Goal: Task Accomplishment & Management: Use online tool/utility

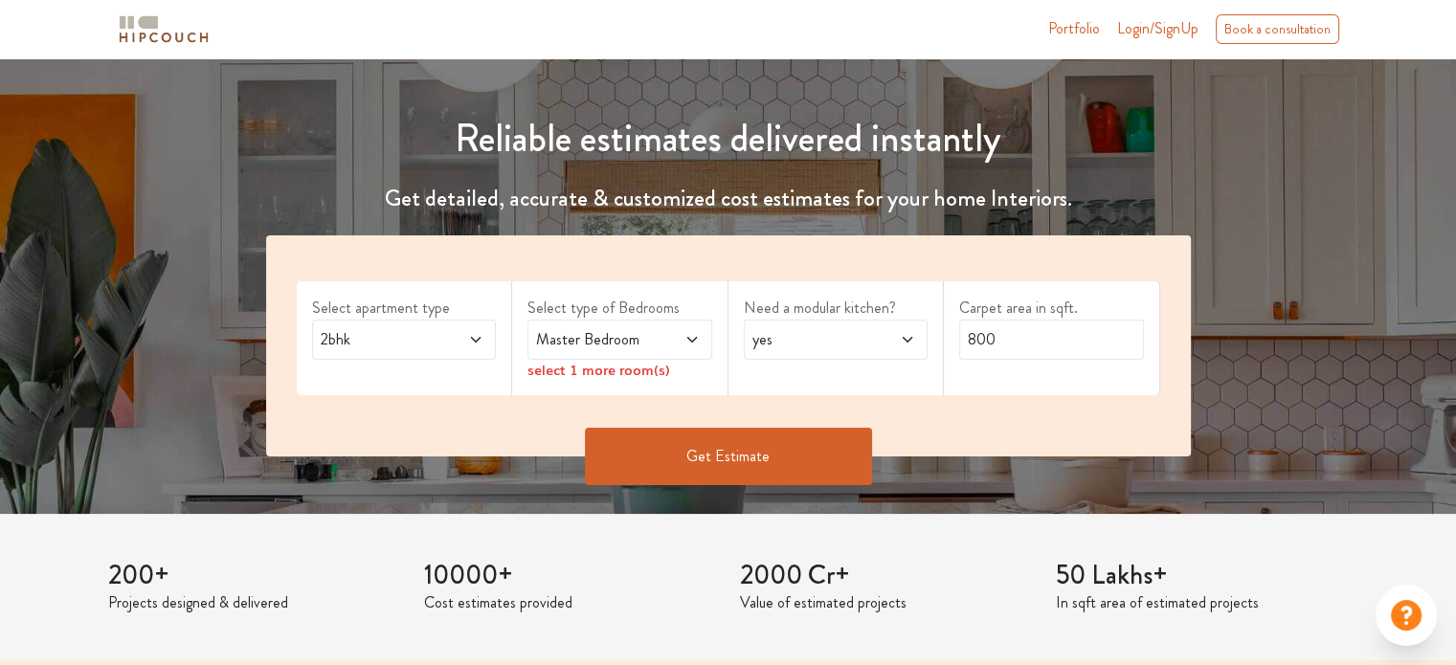
scroll to position [191, 0]
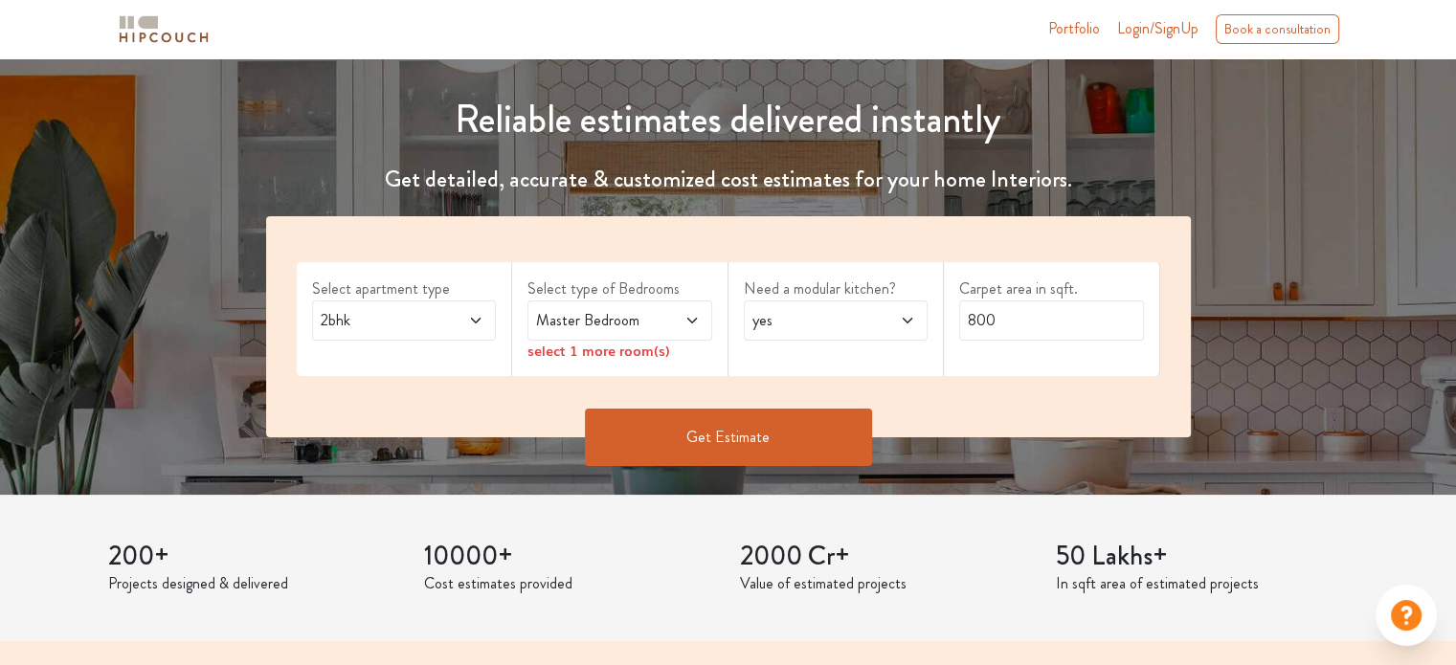
click at [402, 329] on span "2bhk" at bounding box center [379, 320] width 125 height 23
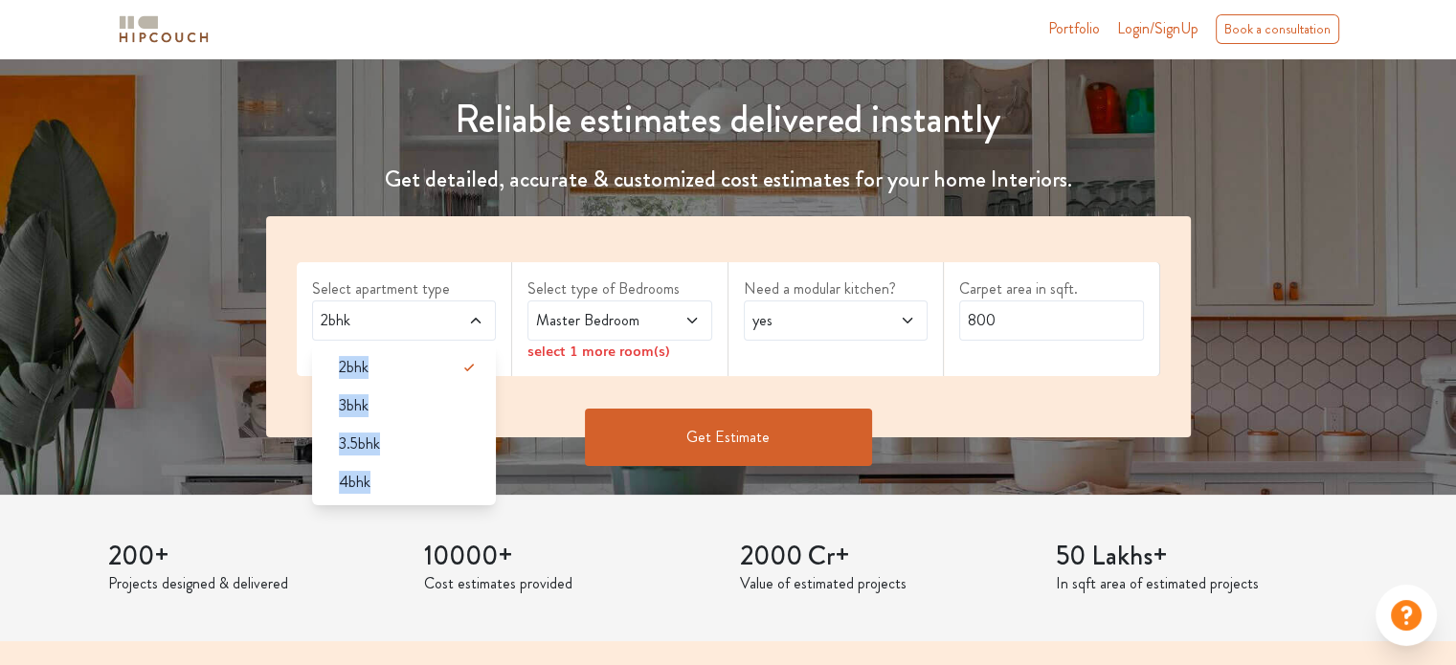
click at [402, 329] on span "2bhk" at bounding box center [379, 320] width 125 height 23
click at [394, 407] on div "3bhk" at bounding box center [410, 405] width 173 height 23
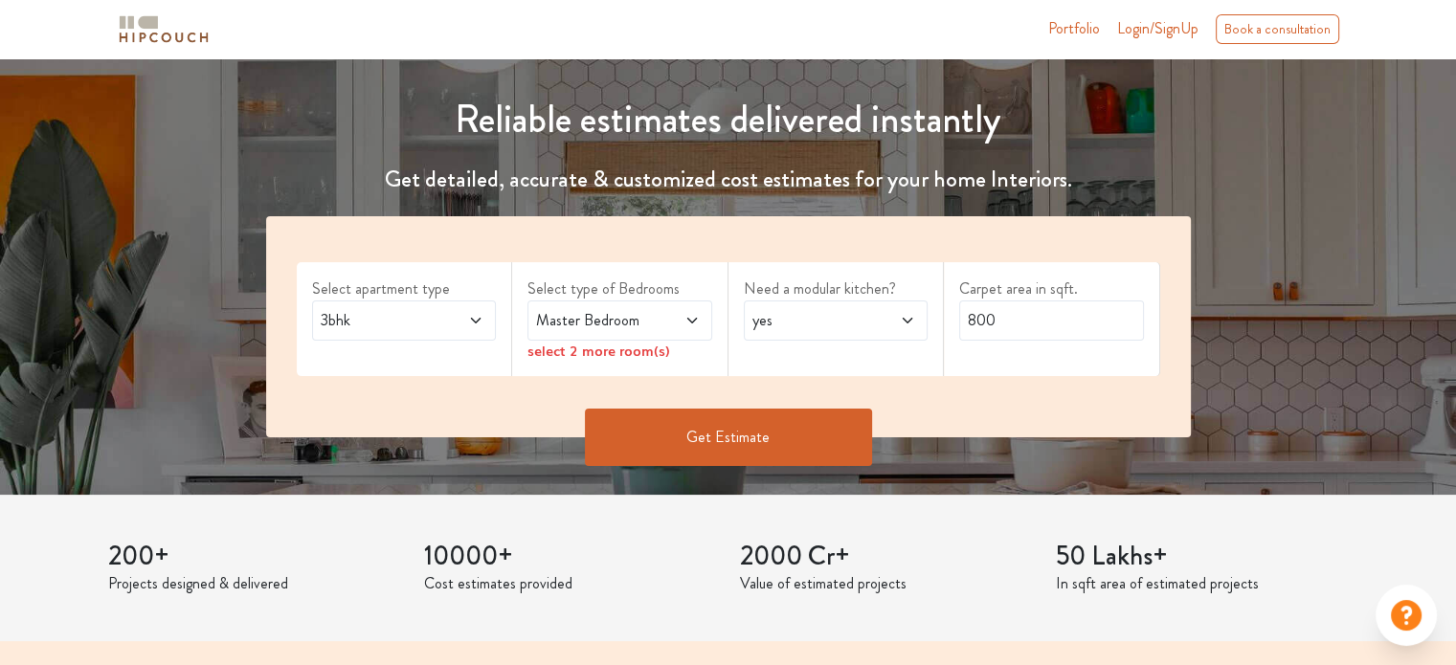
click at [644, 321] on span "Master Bedroom" at bounding box center [594, 320] width 125 height 23
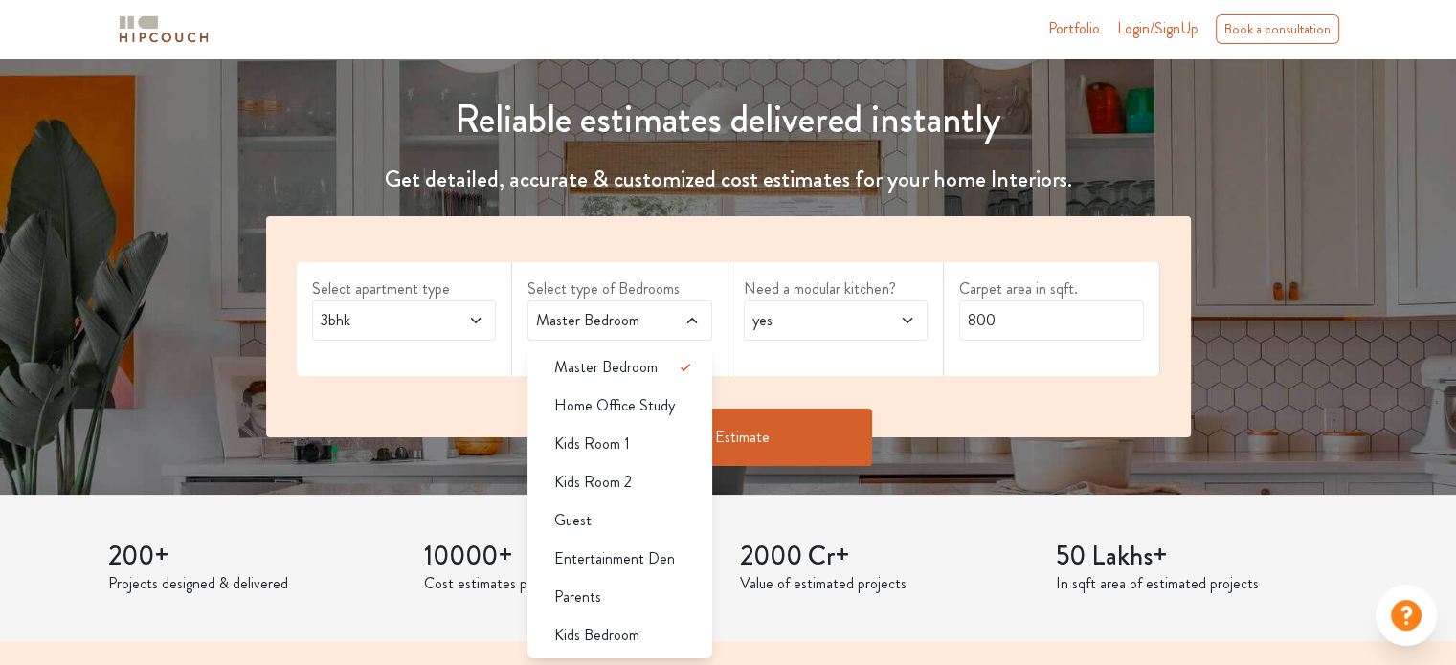
click at [808, 328] on span "yes" at bounding box center [811, 320] width 125 height 23
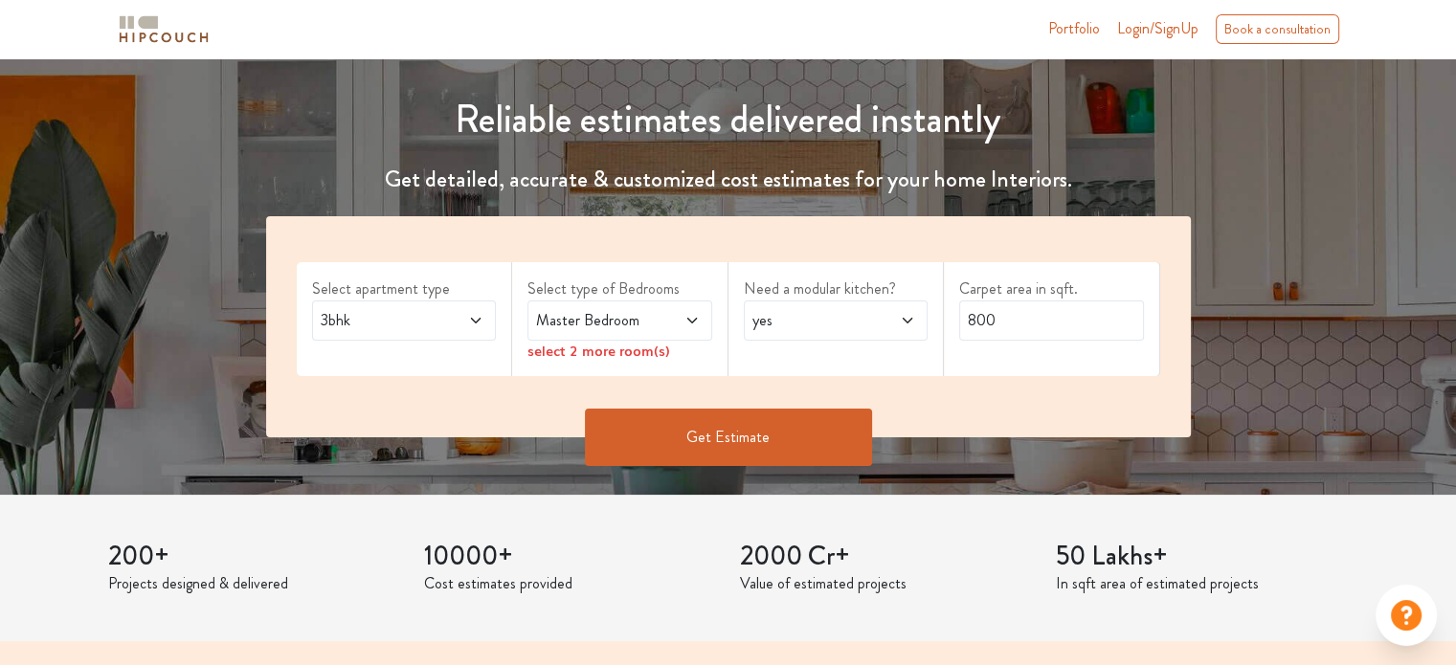
click at [808, 328] on span "yes" at bounding box center [811, 320] width 125 height 23
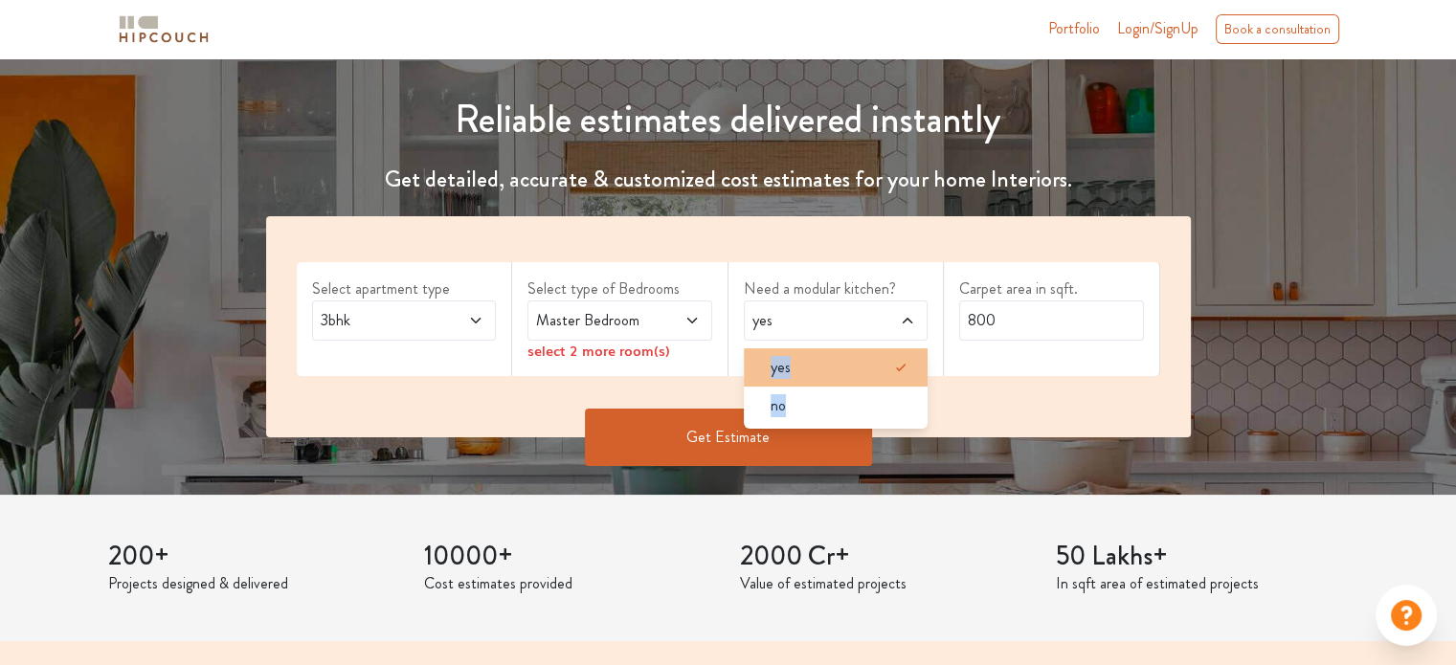
click at [808, 363] on div "yes" at bounding box center [841, 367] width 173 height 23
click at [532, 313] on span "Master Bedroom" at bounding box center [594, 320] width 125 height 23
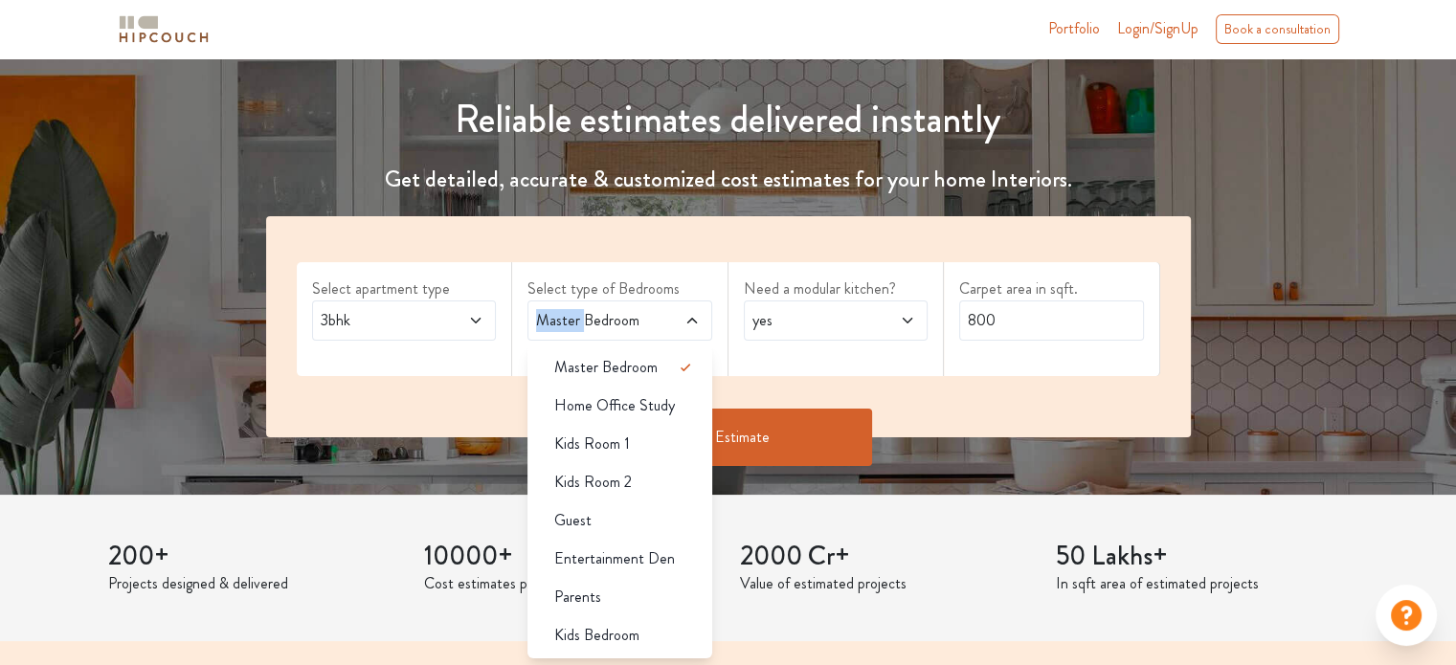
click at [532, 313] on span "Master Bedroom" at bounding box center [594, 320] width 125 height 23
click at [638, 382] on li "Master Bedroom" at bounding box center [620, 368] width 185 height 38
click at [640, 398] on span "Home Office Study" at bounding box center [614, 405] width 121 height 23
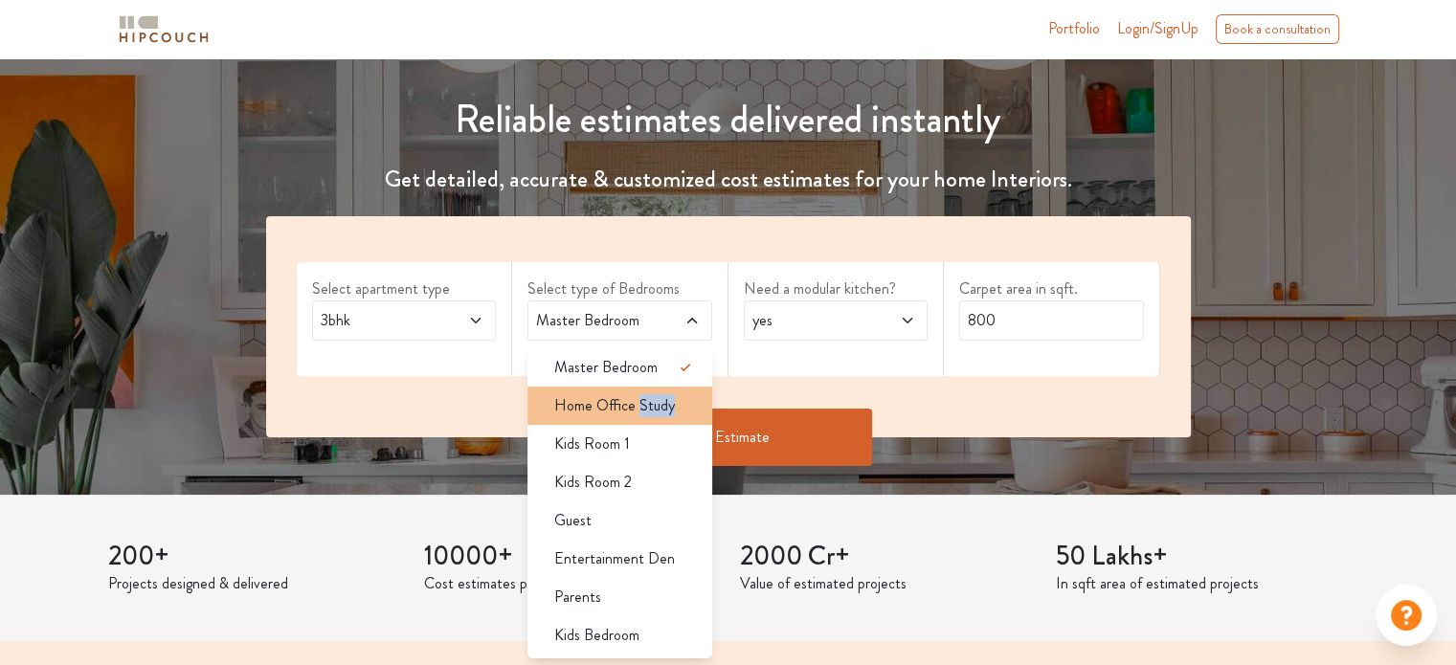
click at [677, 417] on li "Home Office Study" at bounding box center [620, 406] width 185 height 38
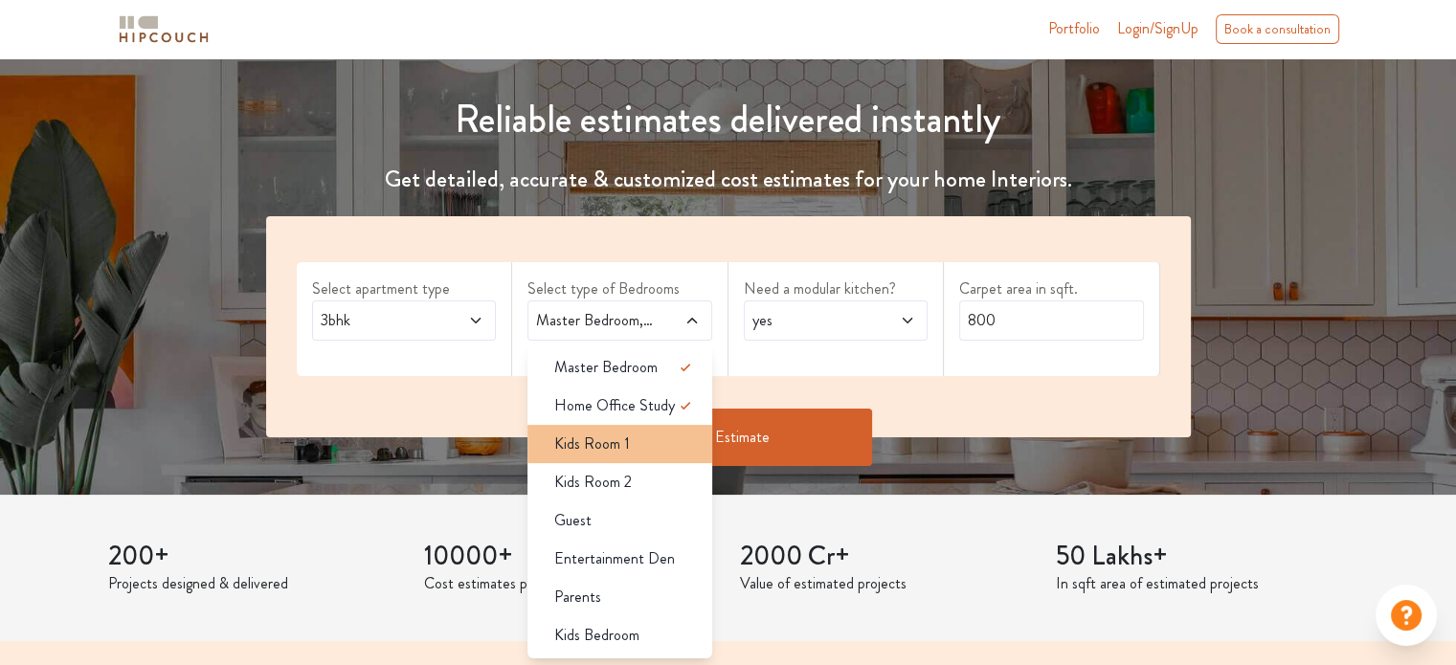
click at [688, 455] on div "Kids Room 1" at bounding box center [625, 444] width 173 height 23
click at [688, 455] on div "Get Estimate" at bounding box center [729, 466] width 948 height 57
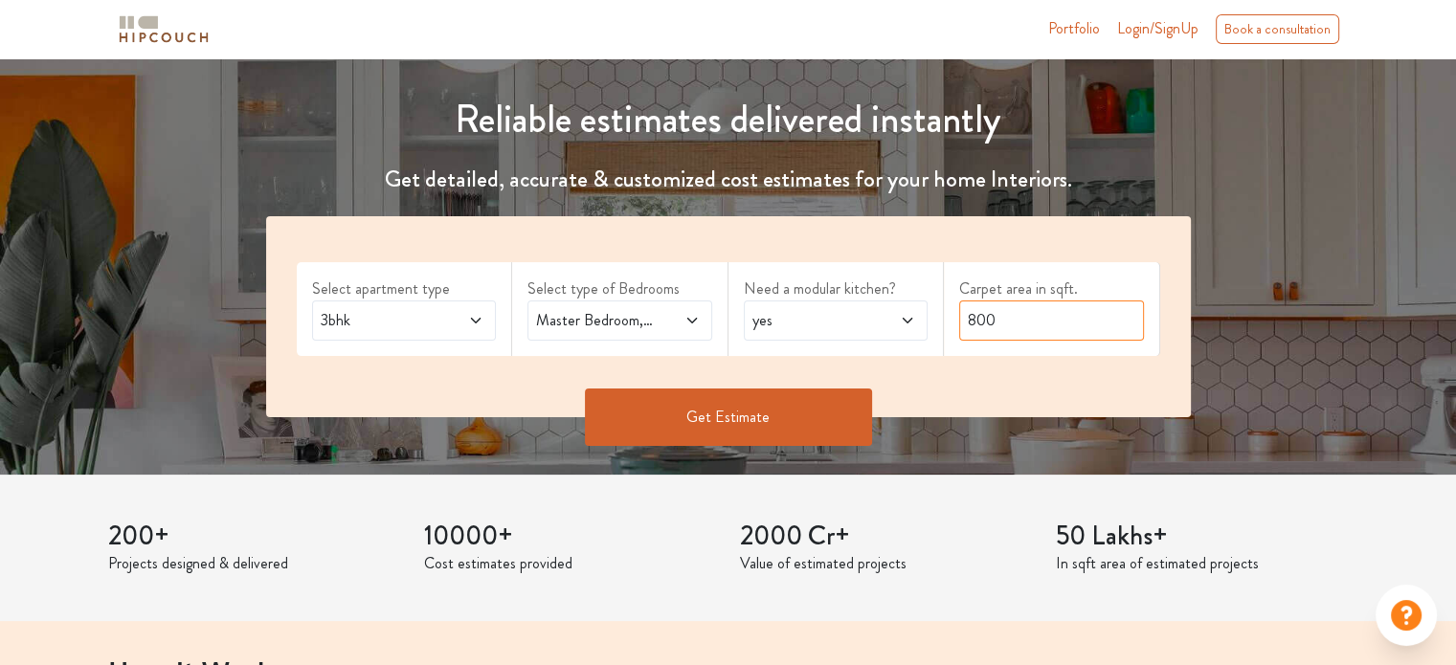
click at [999, 330] on input "800" at bounding box center [1051, 321] width 185 height 40
click at [776, 400] on button "Get Estimate" at bounding box center [728, 417] width 287 height 57
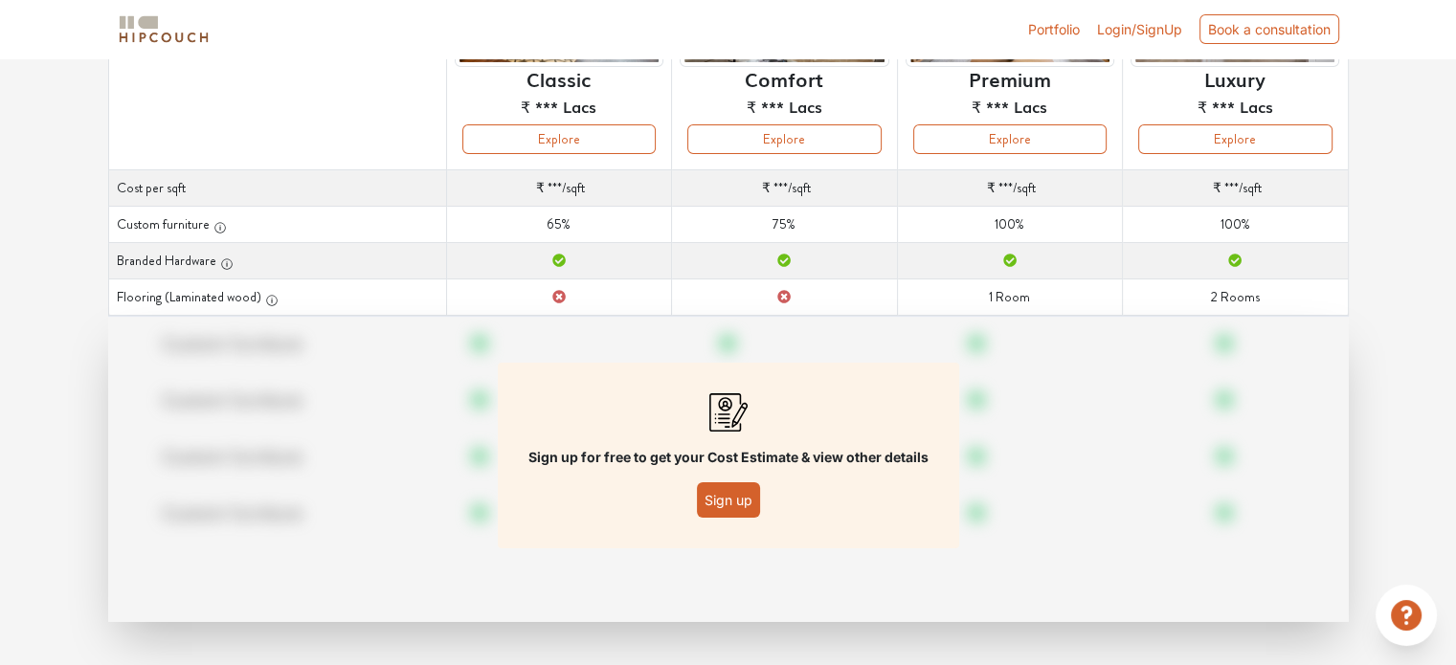
scroll to position [276, 0]
